Goal: Transaction & Acquisition: Obtain resource

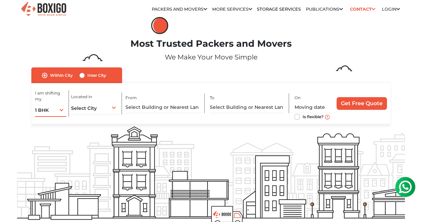
click at [59, 113] on div "1 BHK 1 BHK 2 BHK 3 BHK 3 + BHK FEW ITEMS" at bounding box center [51, 110] width 32 height 14
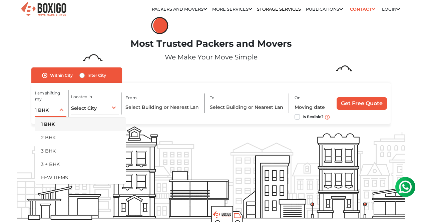
click at [68, 125] on li "1 BHK" at bounding box center [80, 123] width 91 height 13
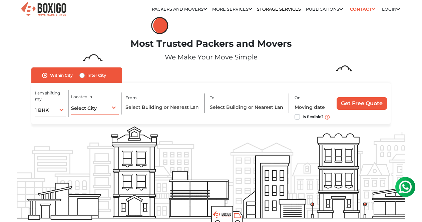
click at [107, 114] on div "Select City Select City [GEOGRAPHIC_DATA] [GEOGRAPHIC_DATA] [GEOGRAPHIC_DATA] […" at bounding box center [95, 107] width 48 height 14
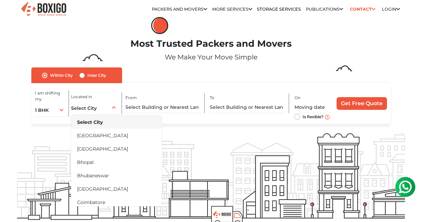
click at [87, 78] on label "Inter City" at bounding box center [96, 75] width 19 height 8
click at [84, 78] on input "Inter City" at bounding box center [81, 74] width 5 height 7
radio input "true"
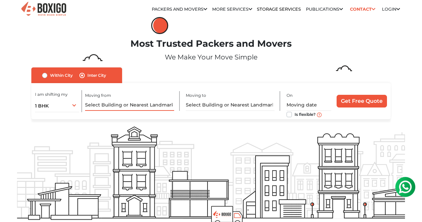
click at [101, 108] on input "text" at bounding box center [129, 105] width 89 height 12
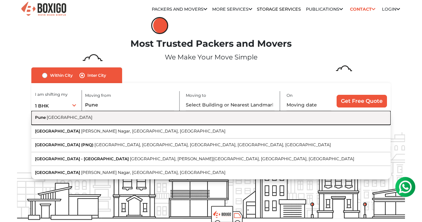
click at [102, 120] on button "Pune [GEOGRAPHIC_DATA]" at bounding box center [210, 118] width 359 height 14
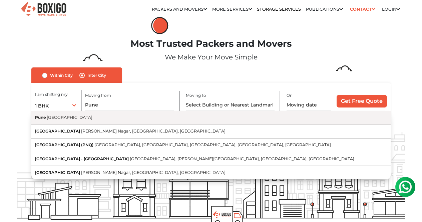
type input "[GEOGRAPHIC_DATA], [GEOGRAPHIC_DATA]"
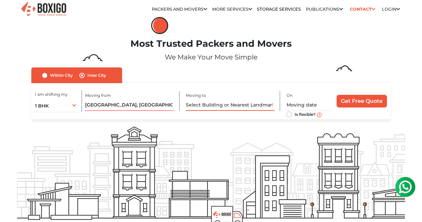
click at [224, 107] on input "text" at bounding box center [230, 105] width 89 height 12
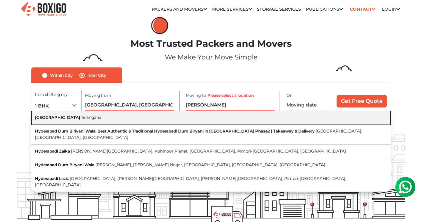
click at [219, 124] on button "Hyderabad [GEOGRAPHIC_DATA]" at bounding box center [210, 118] width 359 height 14
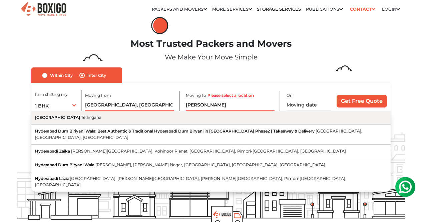
type input "[GEOGRAPHIC_DATA], [GEOGRAPHIC_DATA]"
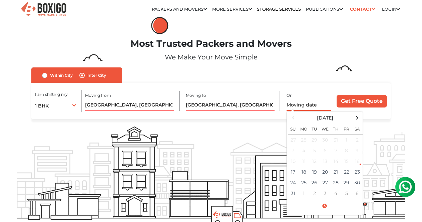
click at [308, 106] on input "text" at bounding box center [309, 105] width 45 height 12
click at [295, 182] on td "24" at bounding box center [293, 182] width 11 height 11
click at [312, 81] on div "Within City Inter City I am shifting my 1 BHK 2 BHK 3 BHK 3 + BHK FEW ITEMS 1 B…" at bounding box center [210, 93] width 359 height 52
click at [314, 109] on input "[DATE] 12:00 AM" at bounding box center [309, 105] width 45 height 12
click at [316, 173] on td "19" at bounding box center [314, 171] width 11 height 11
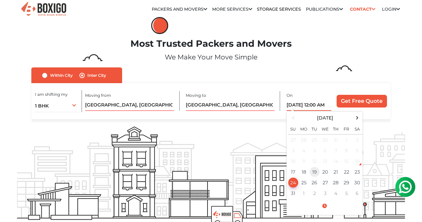
type input "[DATE] 12:00 AM"
click at [326, 73] on div "Within City Inter City I am shifting my 1 BHK 2 BHK 3 BHK 3 + BHK FEW ITEMS 1 B…" at bounding box center [210, 93] width 359 height 52
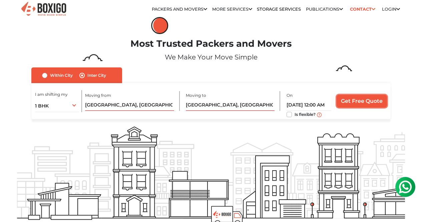
click at [357, 104] on input "Get Free Quote" at bounding box center [362, 101] width 50 height 13
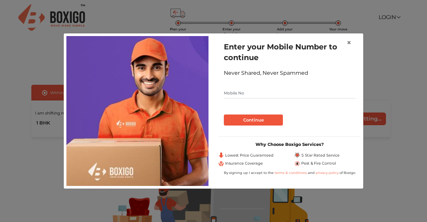
click at [249, 89] on input "text" at bounding box center [289, 93] width 131 height 11
type input "9000000000"
click at [240, 119] on button "Continue" at bounding box center [253, 119] width 59 height 11
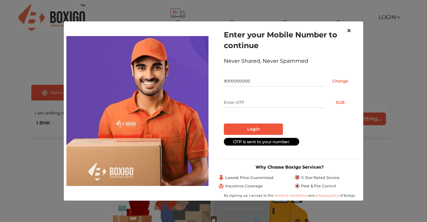
click at [351, 29] on span "×" at bounding box center [349, 31] width 5 height 10
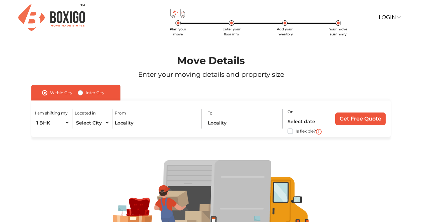
click at [384, 34] on div "Plan your move Enter your floor info Add your inventory Your move summary Login…" at bounding box center [211, 17] width 388 height 35
